Goal: Information Seeking & Learning: Learn about a topic

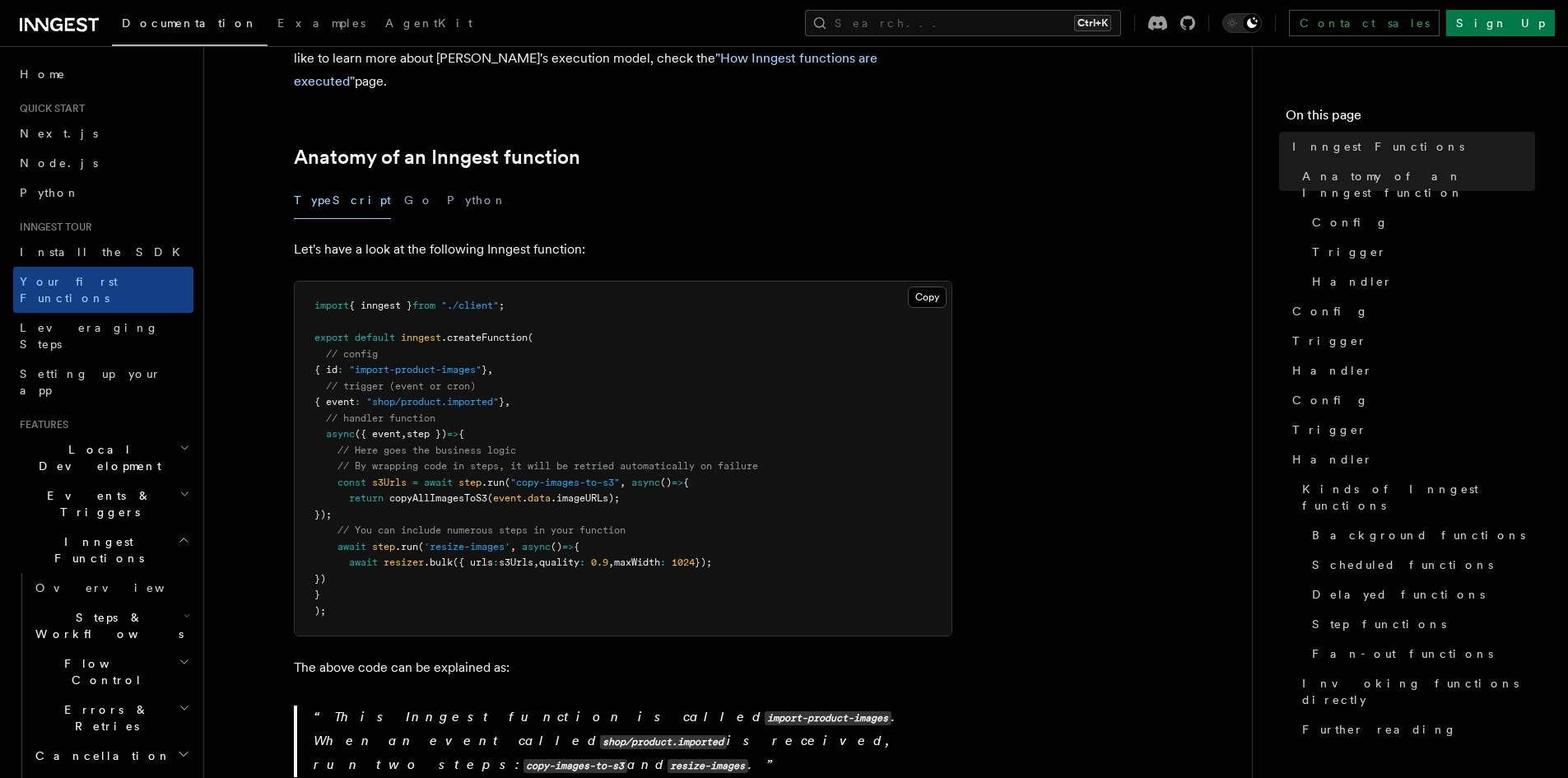
scroll to position [228, 0]
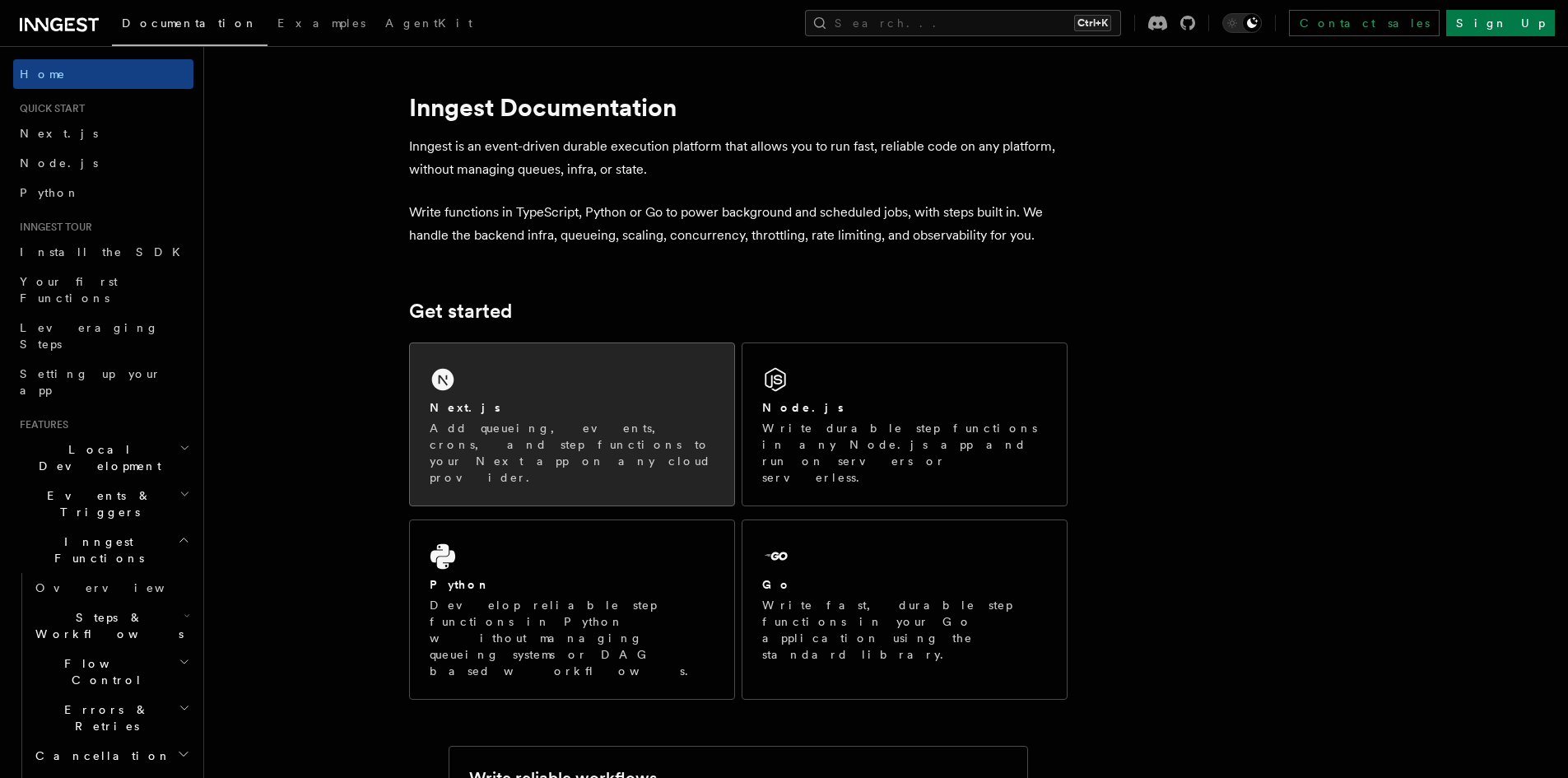
click at [503, 409] on div "Next.js" at bounding box center [572, 408] width 285 height 17
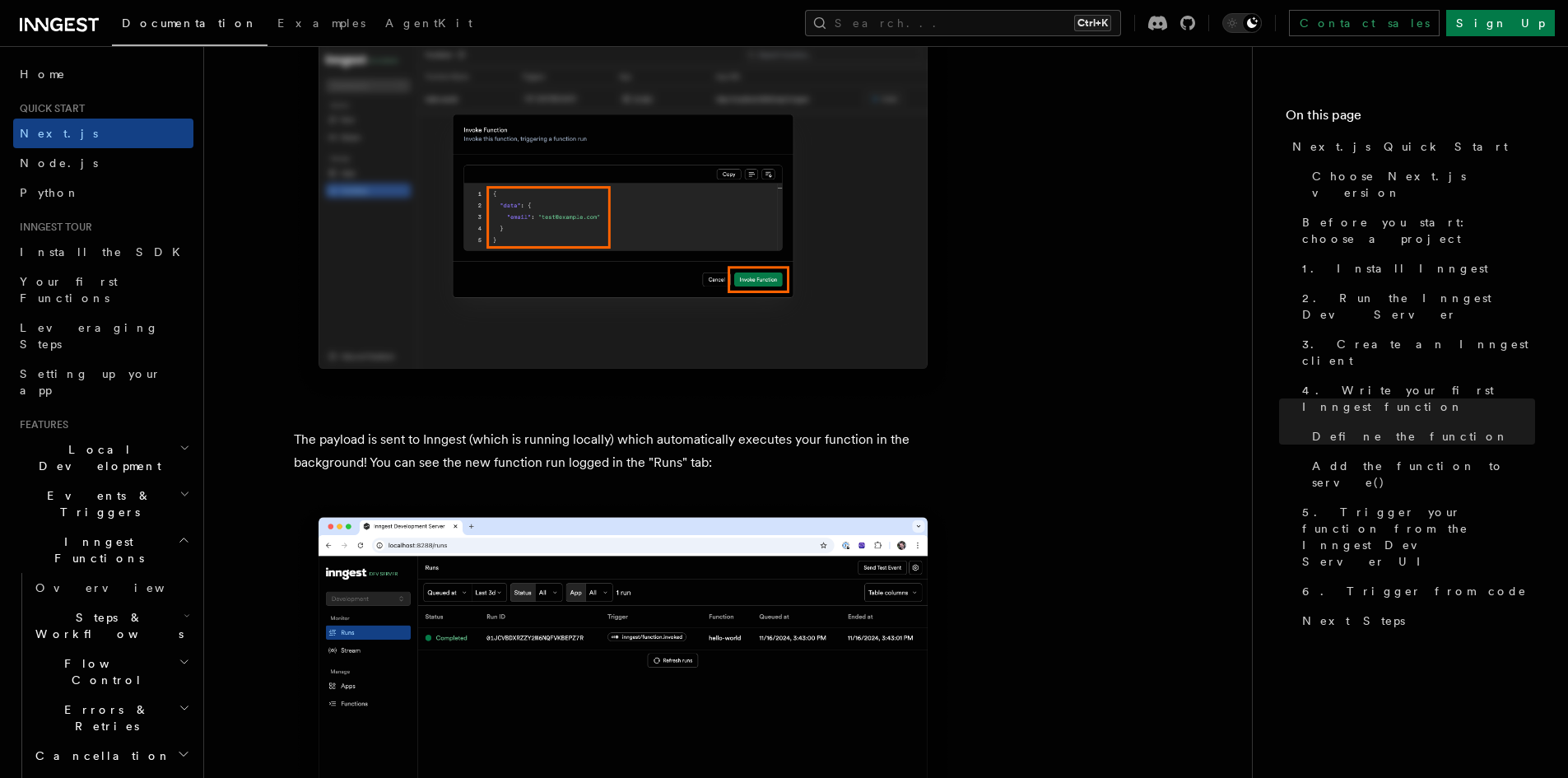
scroll to position [5113, 0]
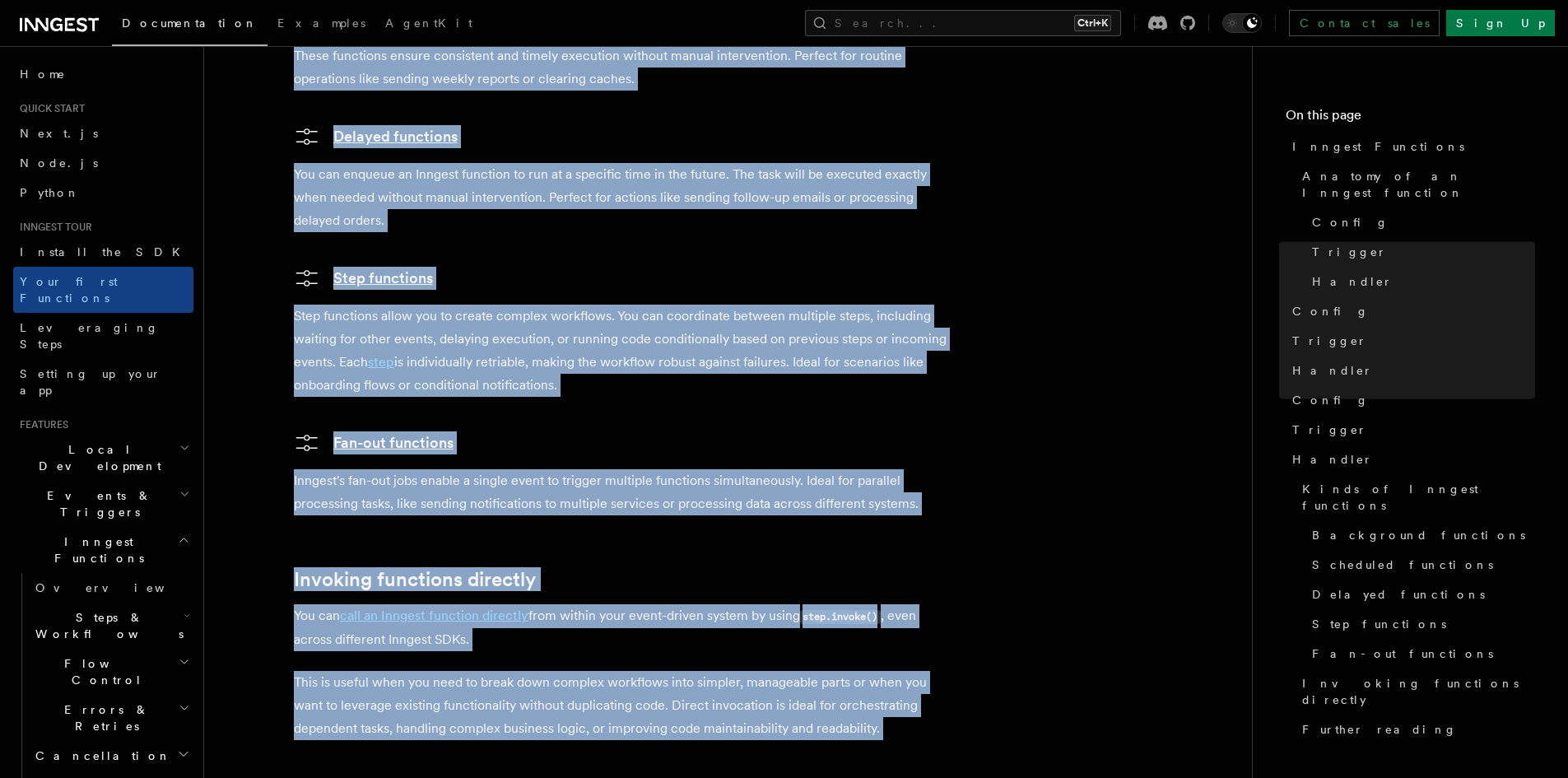
scroll to position [3256, 0]
